Goal: Transaction & Acquisition: Purchase product/service

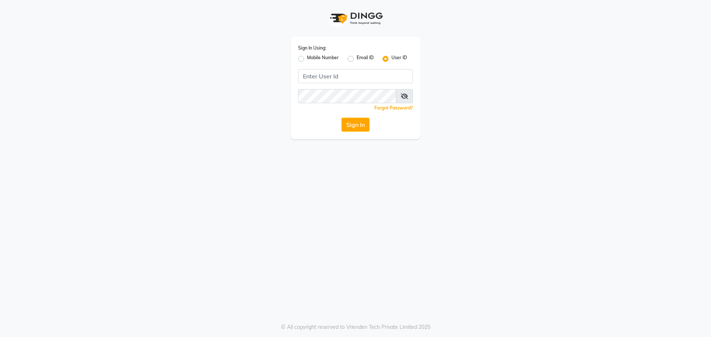
click at [307, 57] on label "Mobile Number" at bounding box center [323, 58] width 32 height 9
click at [307, 57] on input "Mobile Number" at bounding box center [309, 56] width 5 height 5
radio input "true"
radio input "false"
click at [341, 72] on input "Username" at bounding box center [368, 76] width 90 height 14
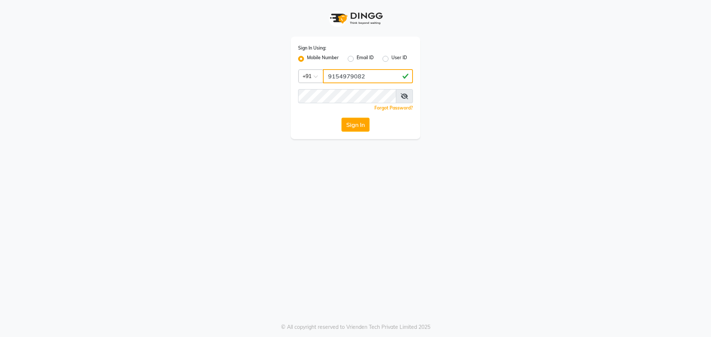
type input "9154979082"
click at [341, 118] on button "Sign In" at bounding box center [355, 125] width 28 height 14
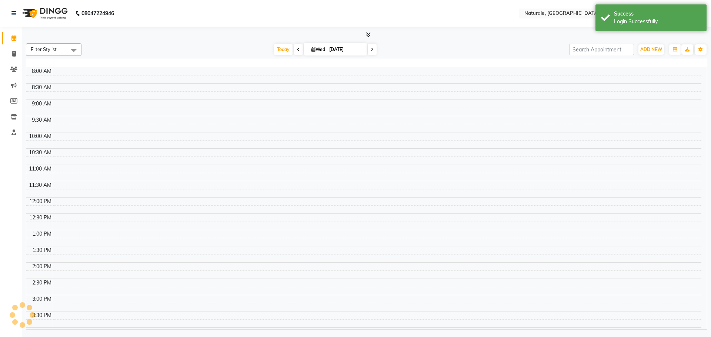
select select "en"
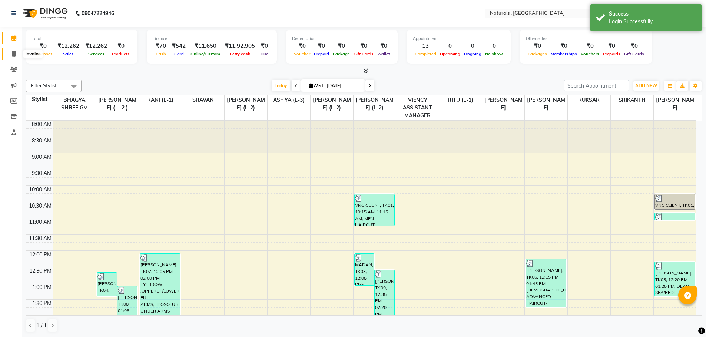
click at [17, 52] on span at bounding box center [13, 54] width 13 height 9
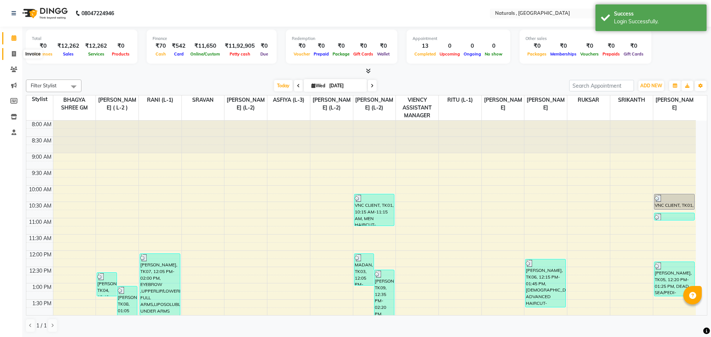
select select "5818"
select select "service"
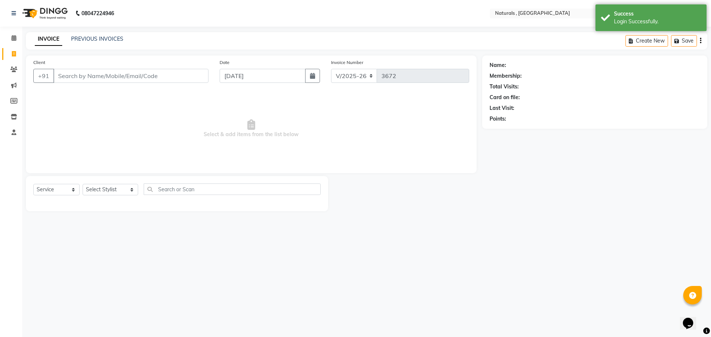
click at [65, 74] on input "Client" at bounding box center [130, 76] width 155 height 14
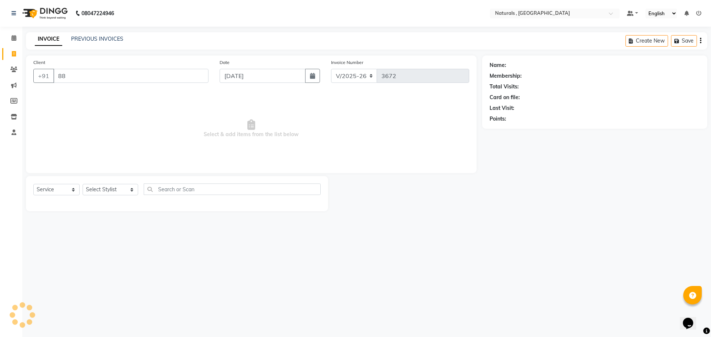
type input "8"
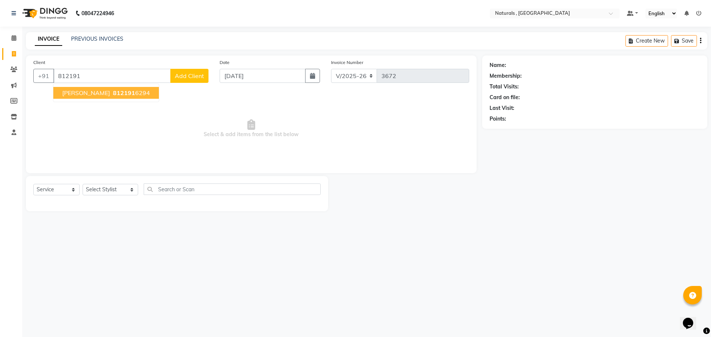
click at [86, 91] on button "[PERSON_NAME] 812191 6294" at bounding box center [106, 93] width 106 height 12
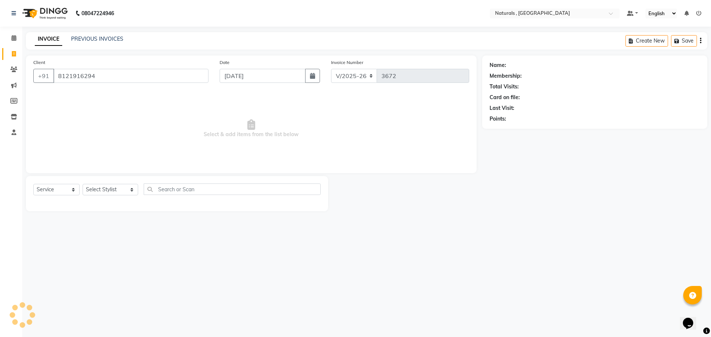
type input "8121916294"
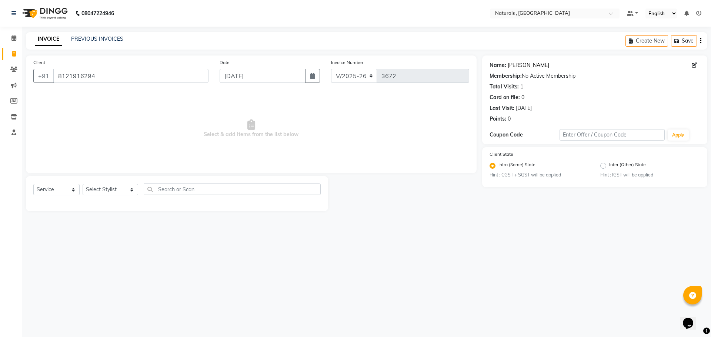
click at [516, 67] on link "[PERSON_NAME]" at bounding box center [528, 65] width 41 height 8
click at [121, 190] on select "Select Stylist ASFIYA (L-3) BHAGYA SHREE GM [PERSON_NAME] (L-2) [PERSON_NAME] (…" at bounding box center [111, 189] width 56 height 11
select select "40678"
click at [83, 184] on select "Select Stylist ASFIYA (L-3) BHAGYA SHREE GM [PERSON_NAME] (L-2) [PERSON_NAME] (…" at bounding box center [111, 189] width 56 height 11
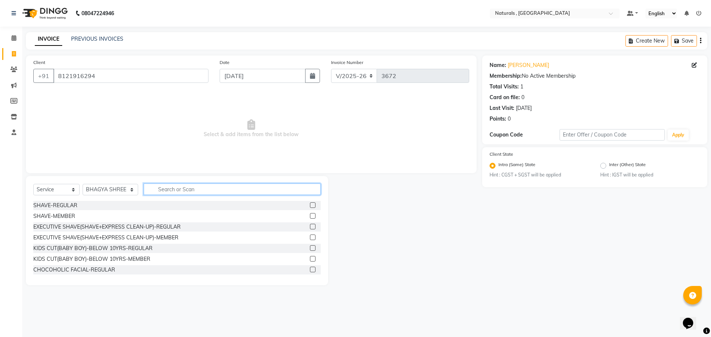
click at [164, 189] on input "text" at bounding box center [232, 189] width 177 height 11
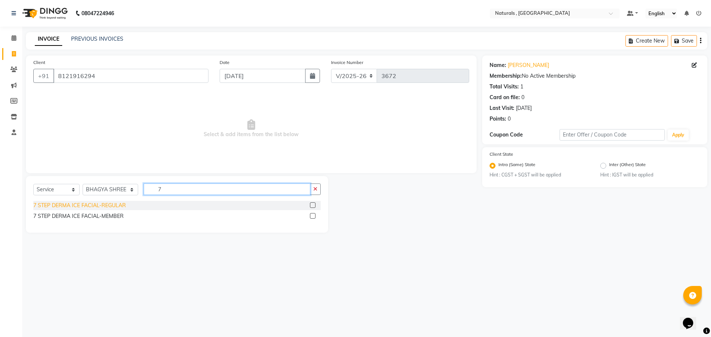
type input "7"
click at [107, 207] on div "7 STEP DERMA ICE FACIAL-REGULAR" at bounding box center [79, 206] width 93 height 8
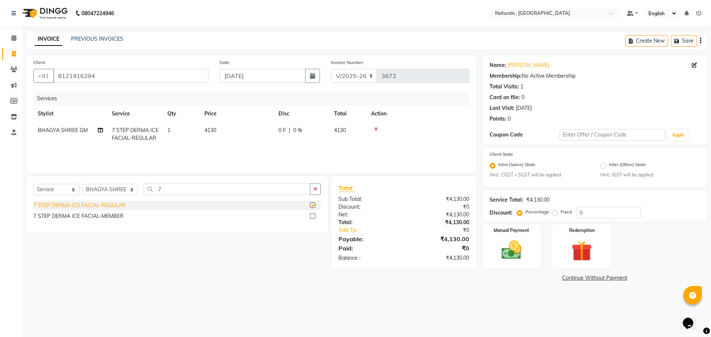
checkbox input "false"
click at [376, 128] on icon at bounding box center [376, 129] width 4 height 5
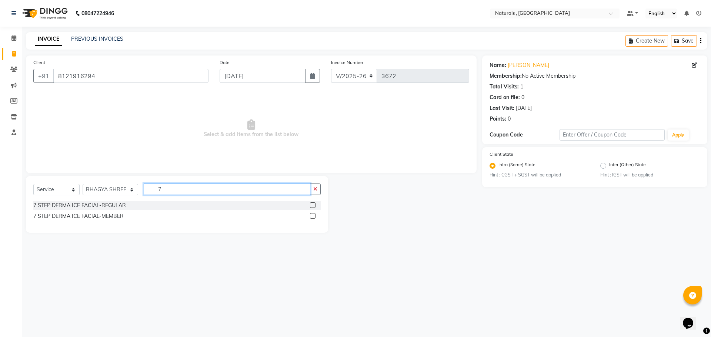
click at [167, 186] on input "7" at bounding box center [227, 189] width 167 height 11
type input "EYE"
click at [47, 216] on div "EYEBROW" at bounding box center [46, 217] width 27 height 8
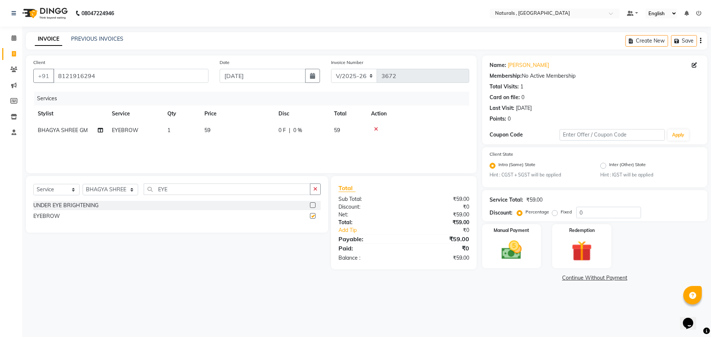
checkbox input "false"
click at [207, 131] on span "59" at bounding box center [207, 130] width 6 height 7
select select "40678"
click at [269, 135] on input "59" at bounding box center [271, 132] width 65 height 11
type input "5"
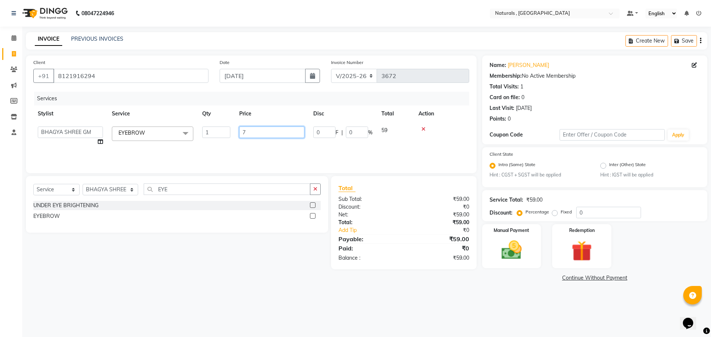
type input "70"
click at [141, 285] on main "INVOICE PREVIOUS INVOICES Create New Save Client [PHONE_NUMBER] Date [DATE] Inv…" at bounding box center [366, 163] width 689 height 263
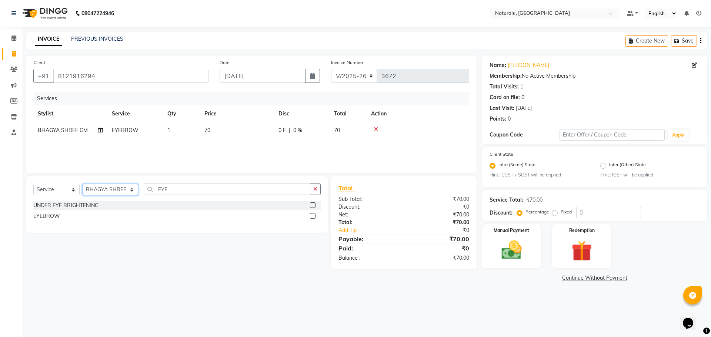
click at [116, 186] on select "Select Stylist ASFIYA (L-3) BHAGYA SHREE GM [PERSON_NAME] (L-2) [PERSON_NAME] (…" at bounding box center [111, 189] width 56 height 11
select select "40710"
click at [83, 184] on select "Select Stylist ASFIYA (L-3) BHAGYA SHREE GM [PERSON_NAME] (L-2) [PERSON_NAME] (…" at bounding box center [111, 189] width 56 height 11
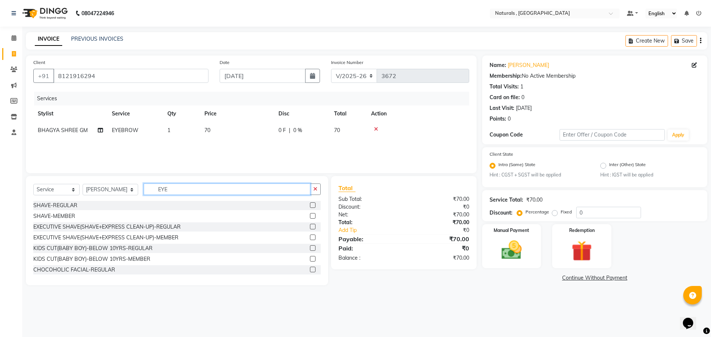
click at [182, 184] on input "EYE" at bounding box center [227, 189] width 167 height 11
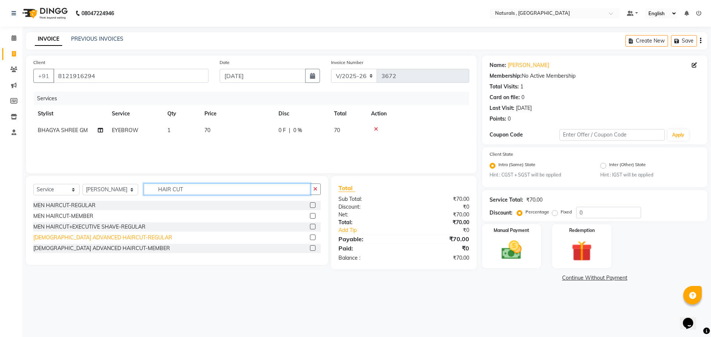
type input "HAIR CUT"
click at [108, 237] on div "[DEMOGRAPHIC_DATA] ADVANCED HAIRCUT-REGULAR" at bounding box center [102, 238] width 139 height 8
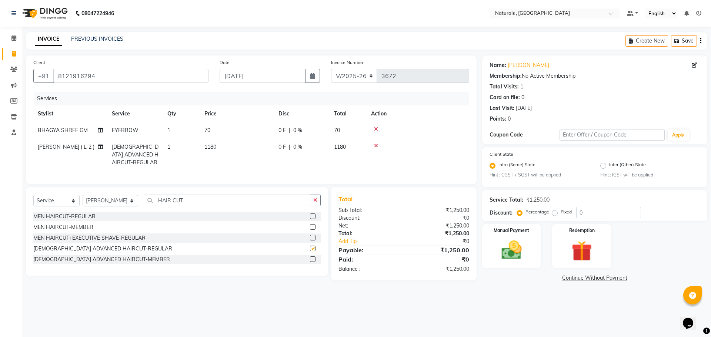
checkbox input "false"
click at [130, 80] on input "8121916294" at bounding box center [130, 76] width 155 height 14
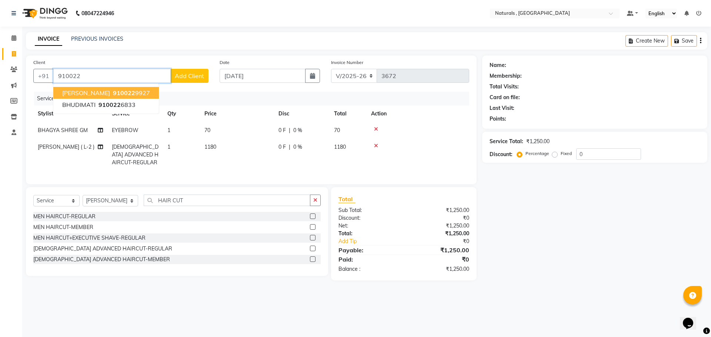
click at [127, 93] on ngb-highlight "910022 9927" at bounding box center [130, 92] width 39 height 7
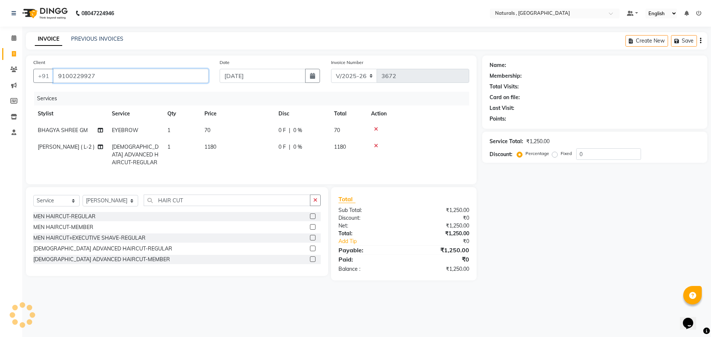
type input "9100229927"
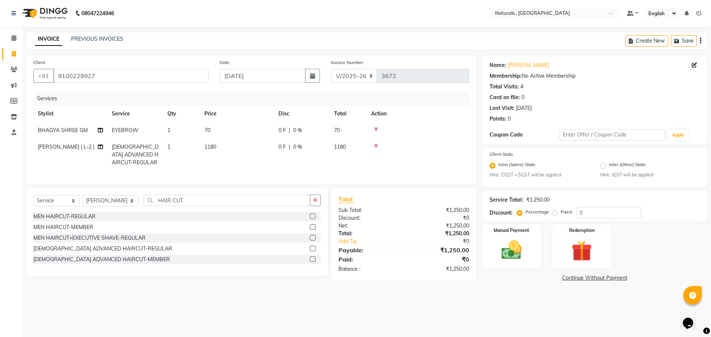
click at [532, 305] on div "08047224946 Select Location × Naturals , Vijay Nagar Colony Default Panel My Pa…" at bounding box center [355, 168] width 711 height 337
click at [505, 247] on img at bounding box center [511, 251] width 34 height 24
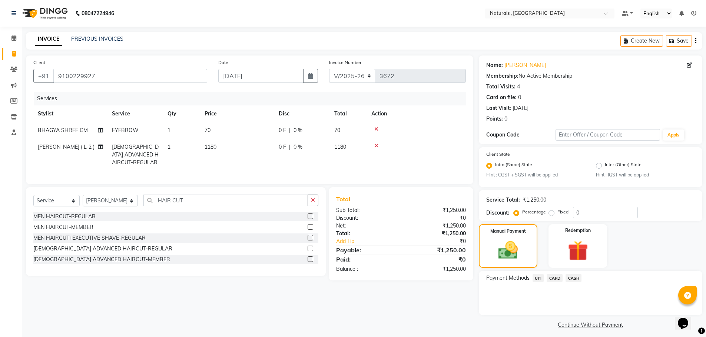
click at [574, 281] on span "CASH" at bounding box center [573, 278] width 16 height 9
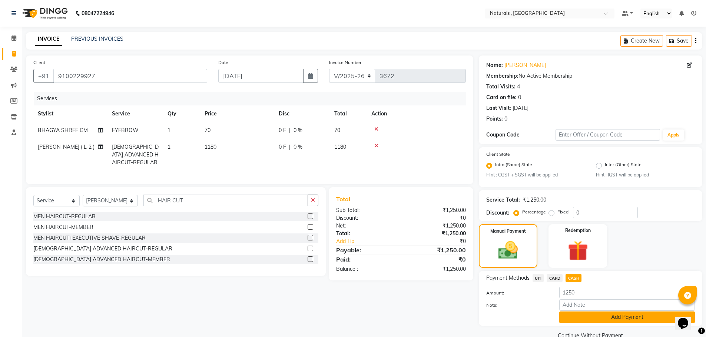
click at [585, 317] on button "Add Payment" at bounding box center [627, 317] width 136 height 11
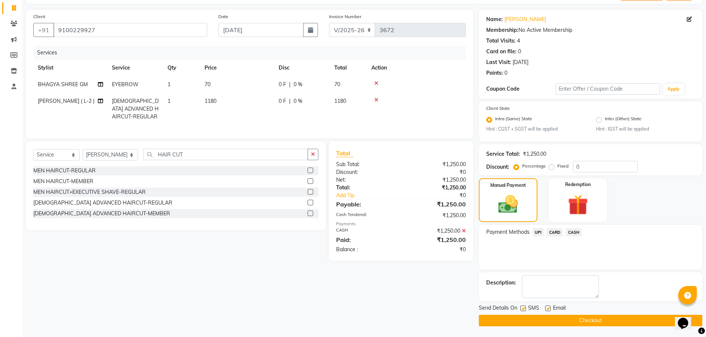
scroll to position [46, 0]
click at [585, 317] on button "Checkout" at bounding box center [590, 320] width 223 height 11
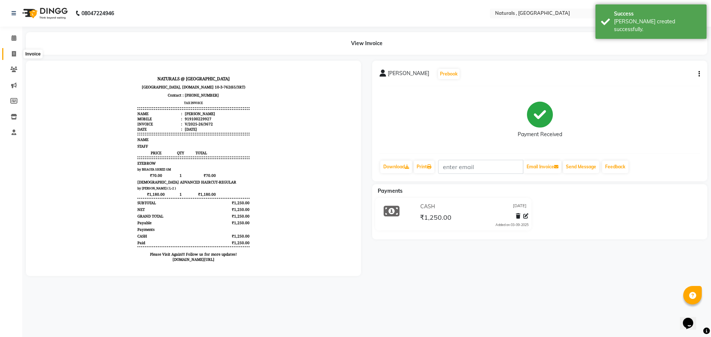
click at [15, 57] on span at bounding box center [13, 54] width 13 height 9
select select "service"
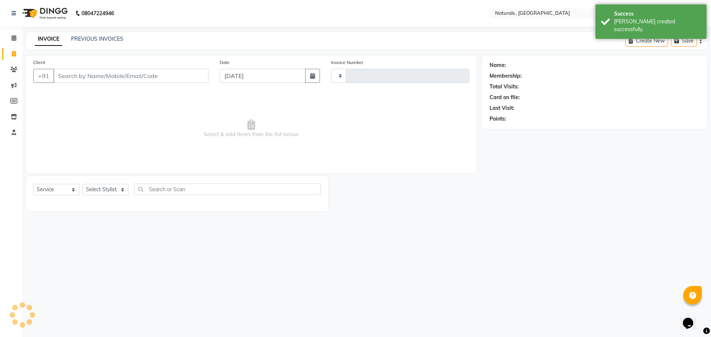
click at [116, 34] on div "INVOICE PREVIOUS INVOICES Create New Save" at bounding box center [366, 40] width 681 height 17
type input "3673"
select select "5818"
click at [115, 39] on link "PREVIOUS INVOICES" at bounding box center [97, 39] width 52 height 7
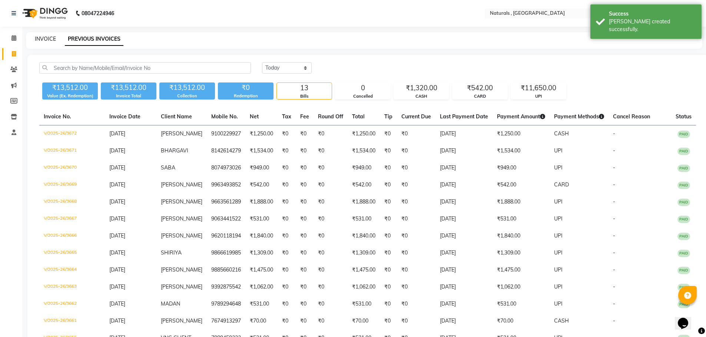
click at [48, 37] on link "INVOICE" at bounding box center [45, 39] width 21 height 7
select select "service"
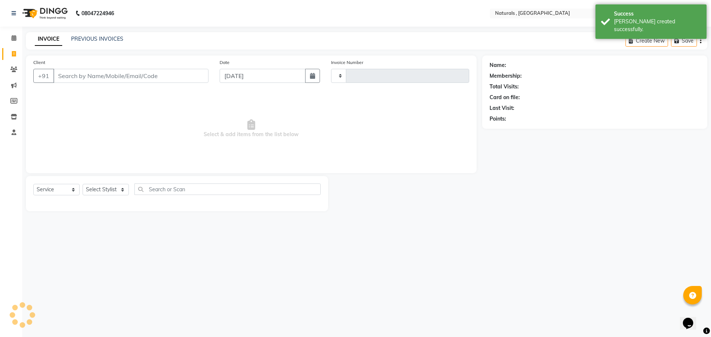
type input "3673"
select select "5818"
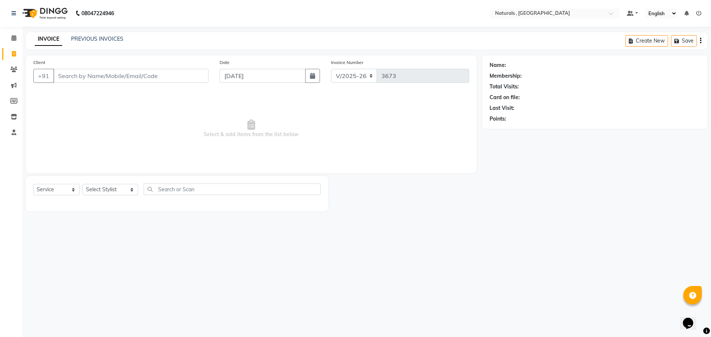
click at [79, 24] on nav "08047224946 Select Location × Naturals , Vijay Nagar Colony Default Panel My Pa…" at bounding box center [355, 13] width 711 height 27
drag, startPoint x: 610, startPoint y: 162, endPoint x: 596, endPoint y: 143, distance: 23.8
click at [596, 143] on div "Name: Membership: Total Visits: Card on file: Last Visit: Points:" at bounding box center [597, 134] width 231 height 156
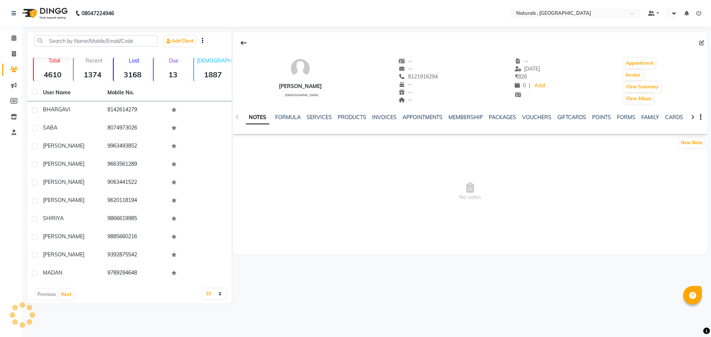
select select "en"
click at [314, 115] on link "SERVICES" at bounding box center [319, 117] width 25 height 7
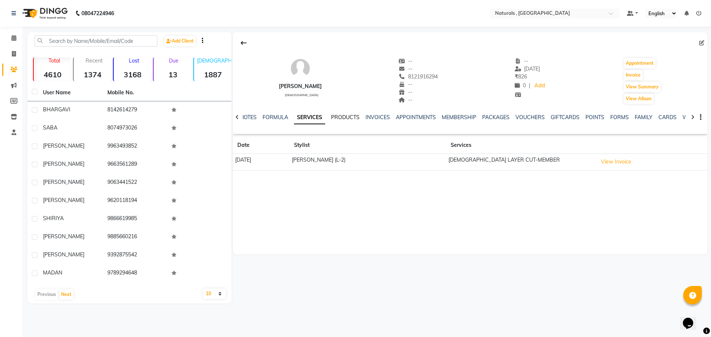
click at [356, 117] on link "PRODUCTS" at bounding box center [345, 117] width 29 height 7
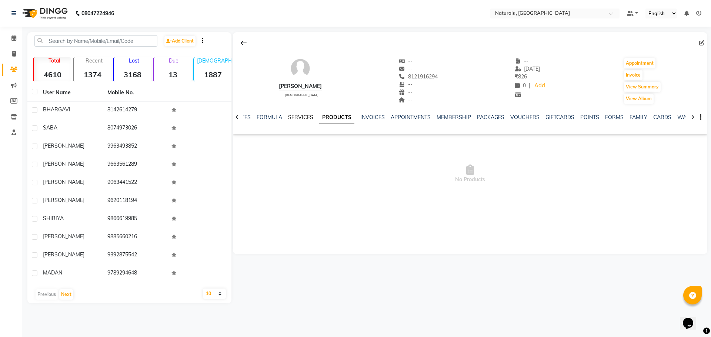
click at [294, 118] on link "SERVICES" at bounding box center [300, 117] width 25 height 7
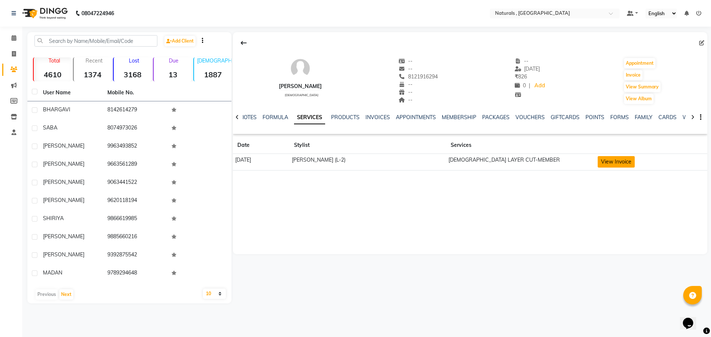
click at [611, 161] on button "View Invoice" at bounding box center [616, 161] width 37 height 11
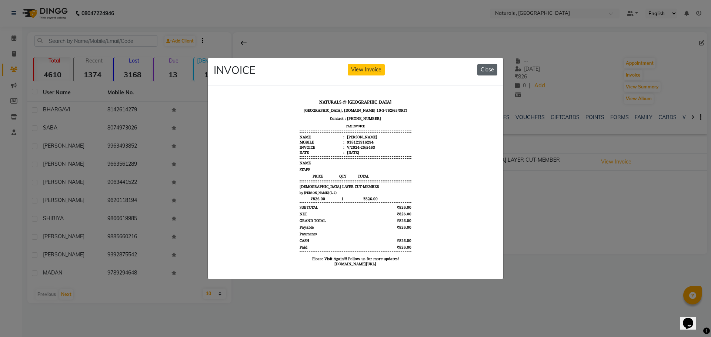
click at [494, 67] on button "Close" at bounding box center [487, 69] width 20 height 11
